Goal: Check status: Check status

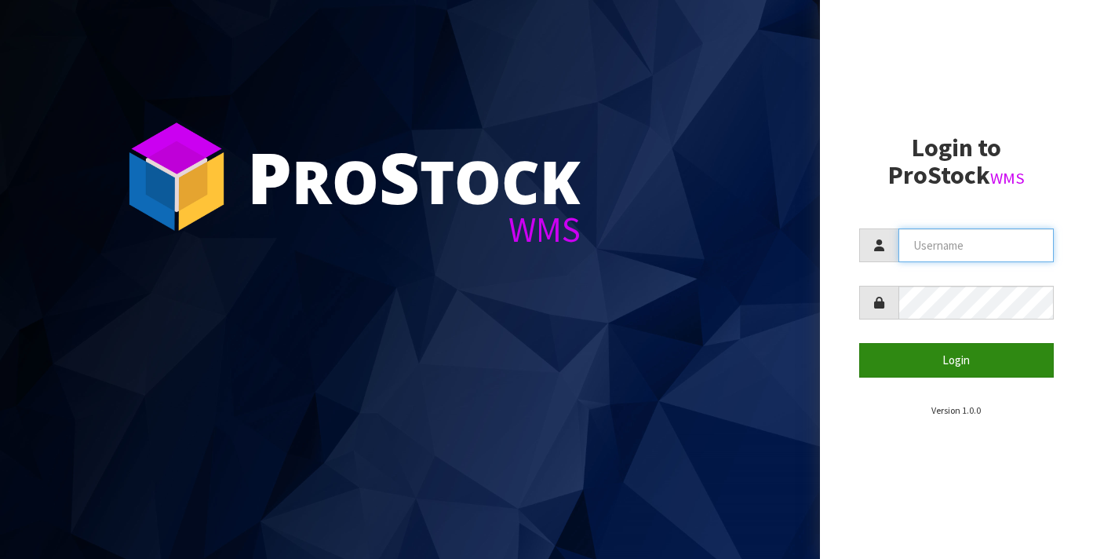
type input "[EMAIL_ADDRESS][DOMAIN_NAME]"
click at [974, 362] on button "Login" at bounding box center [956, 360] width 195 height 34
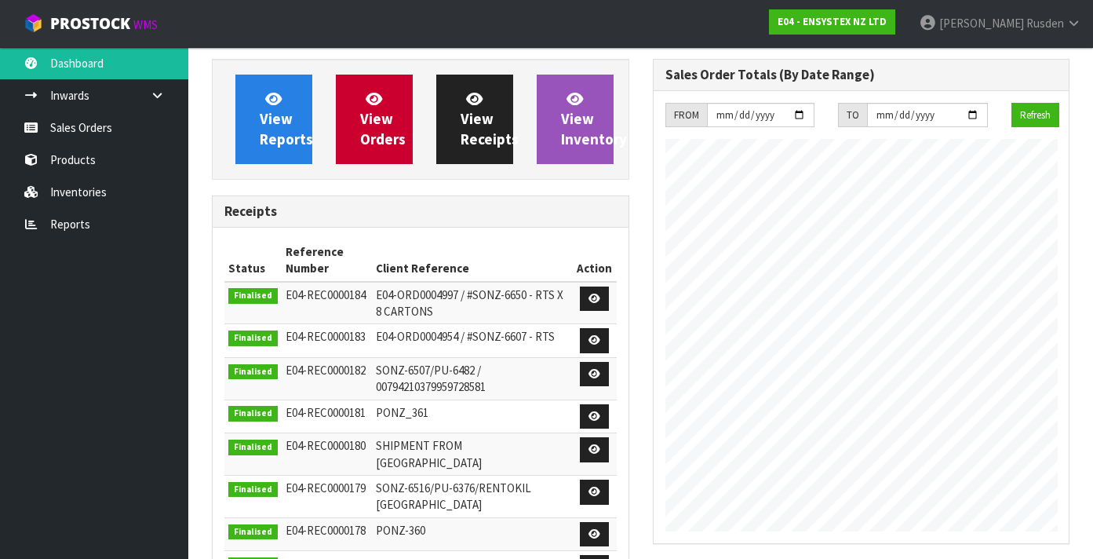
scroll to position [988, 440]
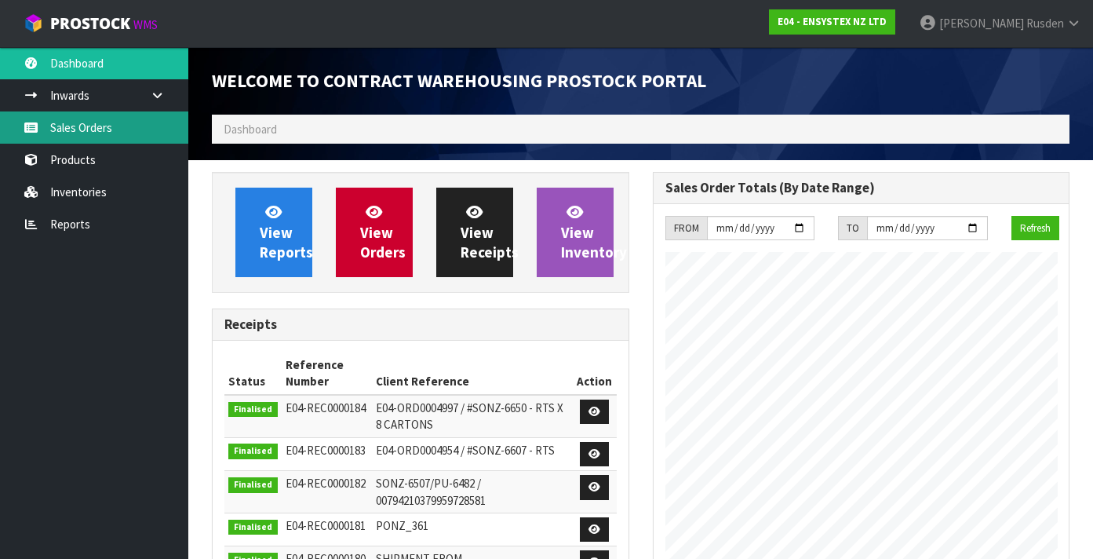
click at [81, 127] on link "Sales Orders" at bounding box center [94, 127] width 188 height 32
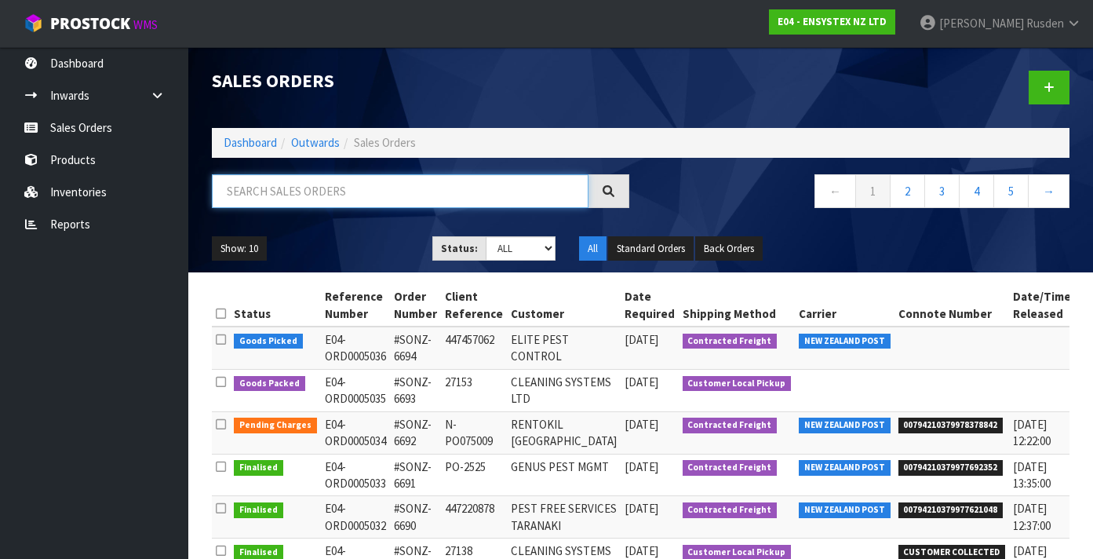
click at [329, 187] on input "text" at bounding box center [400, 191] width 377 height 34
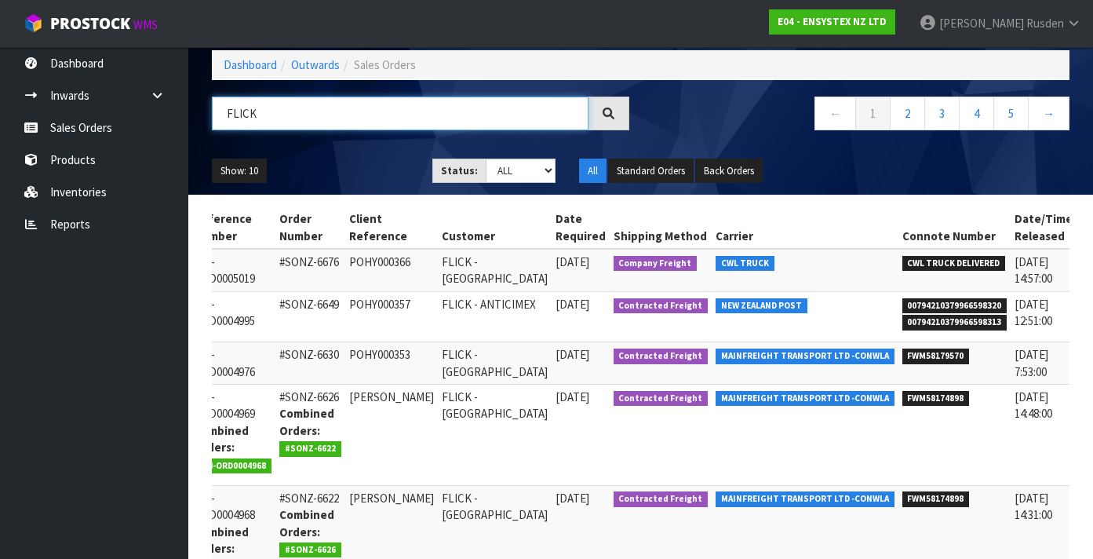
scroll to position [0, 120]
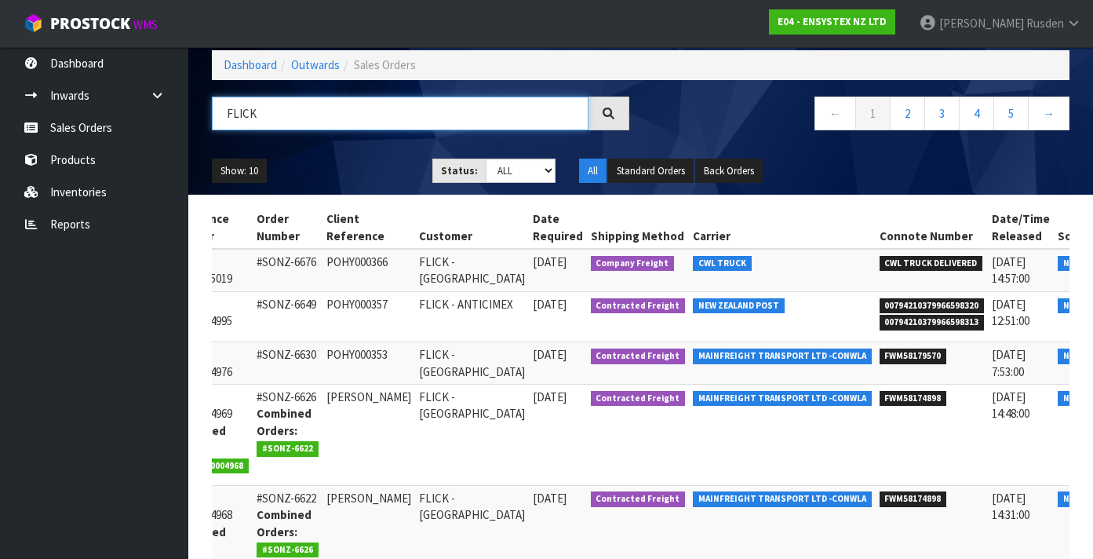
type input "FLICK"
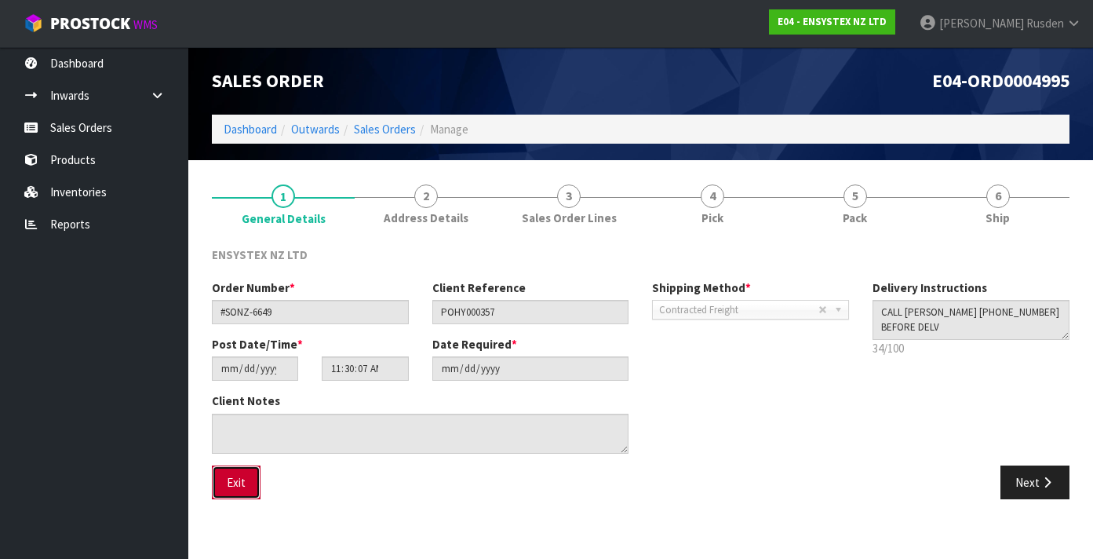
click at [220, 481] on button "Exit" at bounding box center [236, 482] width 49 height 34
